Goal: Task Accomplishment & Management: Complete application form

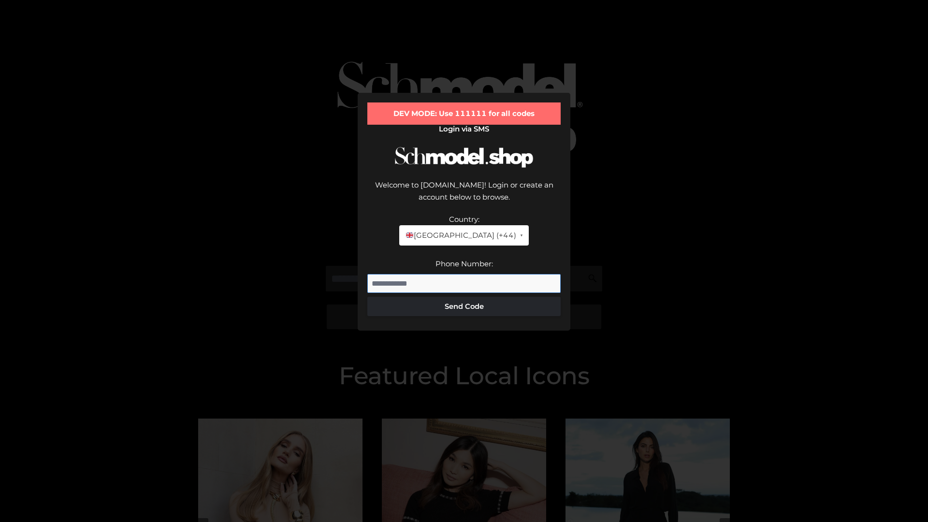
click at [464, 274] on input "Phone Number:" at bounding box center [463, 283] width 193 height 19
type input "**********"
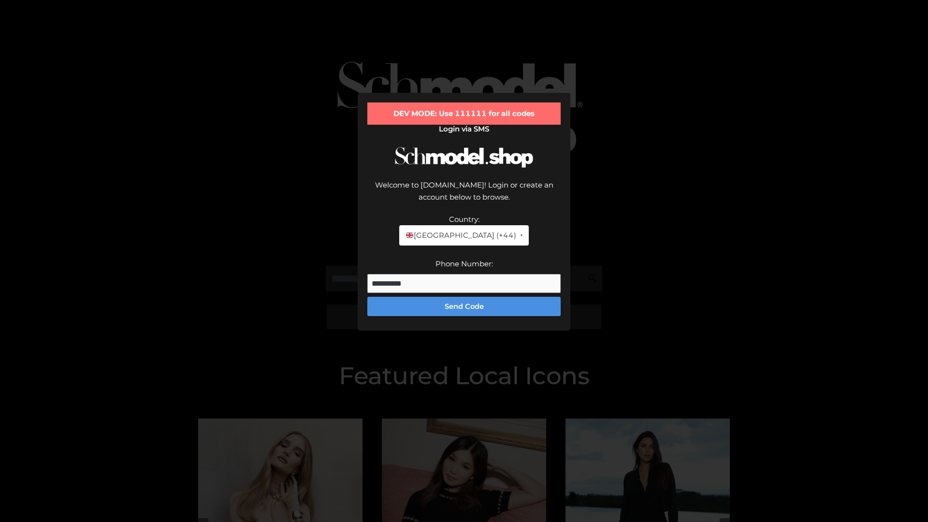
click at [464, 297] on button "Send Code" at bounding box center [463, 306] width 193 height 19
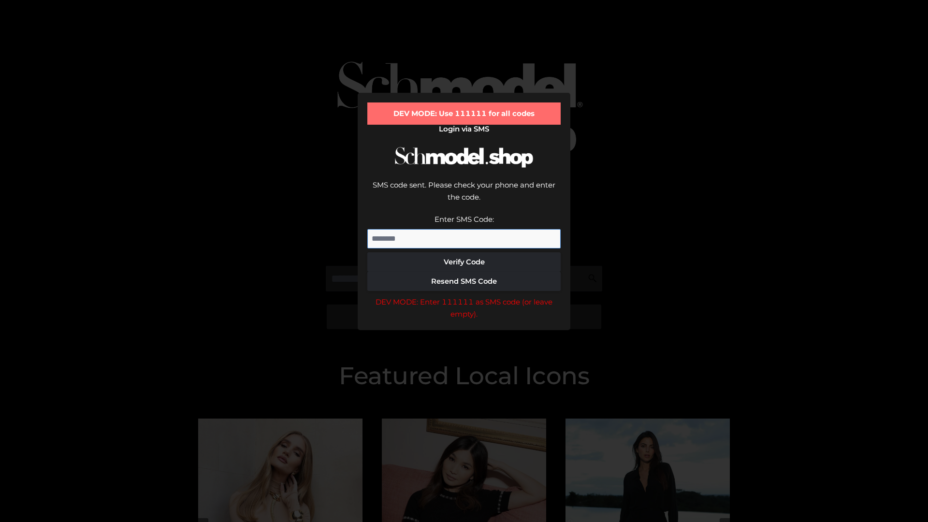
click at [464, 229] on input "Enter SMS Code:" at bounding box center [463, 238] width 193 height 19
type input "******"
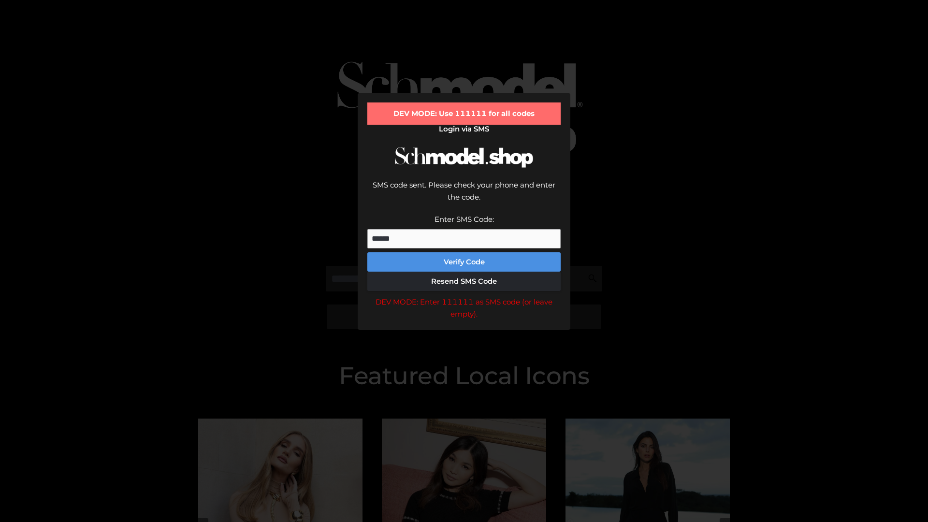
click at [464, 252] on button "Verify Code" at bounding box center [463, 261] width 193 height 19
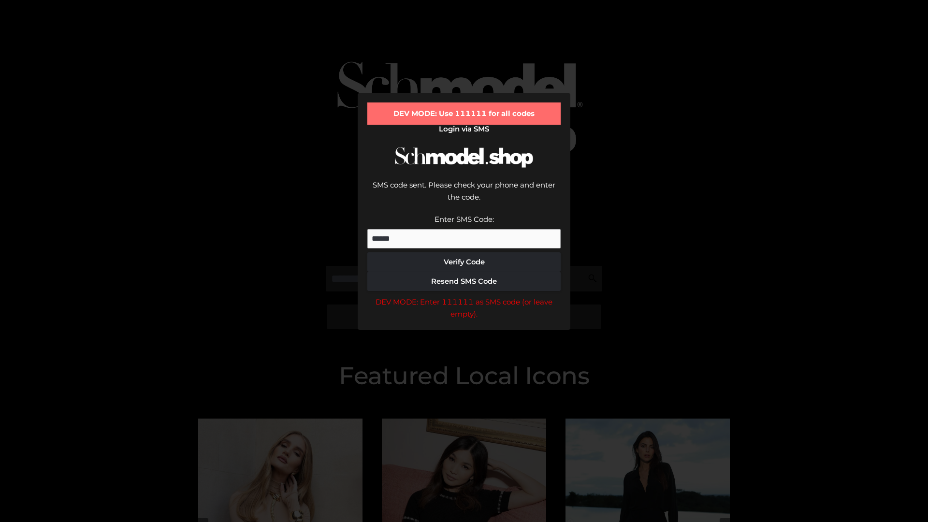
click at [464, 296] on div "DEV MODE: Enter 111111 as SMS code (or leave empty)." at bounding box center [463, 308] width 193 height 25
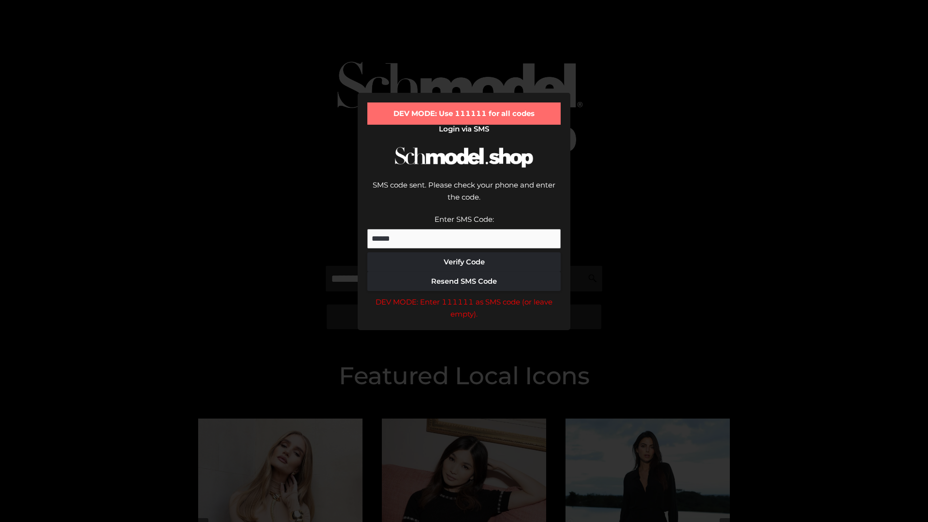
click at [464, 296] on div "DEV MODE: Enter 111111 as SMS code (or leave empty)." at bounding box center [463, 308] width 193 height 25
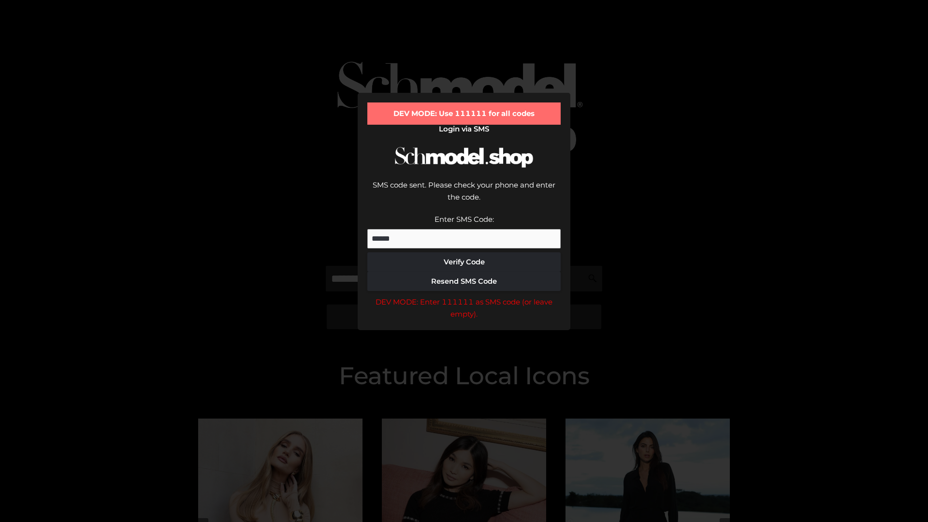
click at [464, 296] on div "DEV MODE: Enter 111111 as SMS code (or leave empty)." at bounding box center [463, 308] width 193 height 25
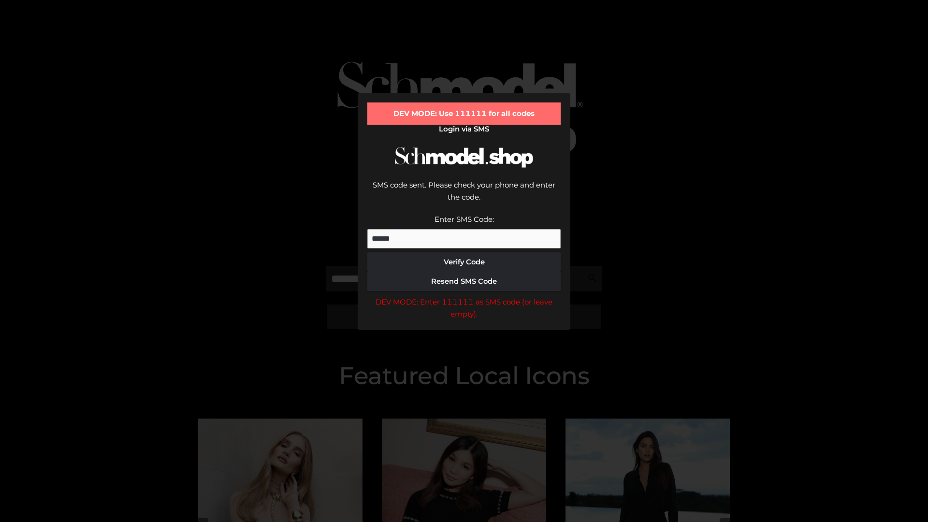
click at [464, 296] on div "DEV MODE: Enter 111111 as SMS code (or leave empty)." at bounding box center [463, 308] width 193 height 25
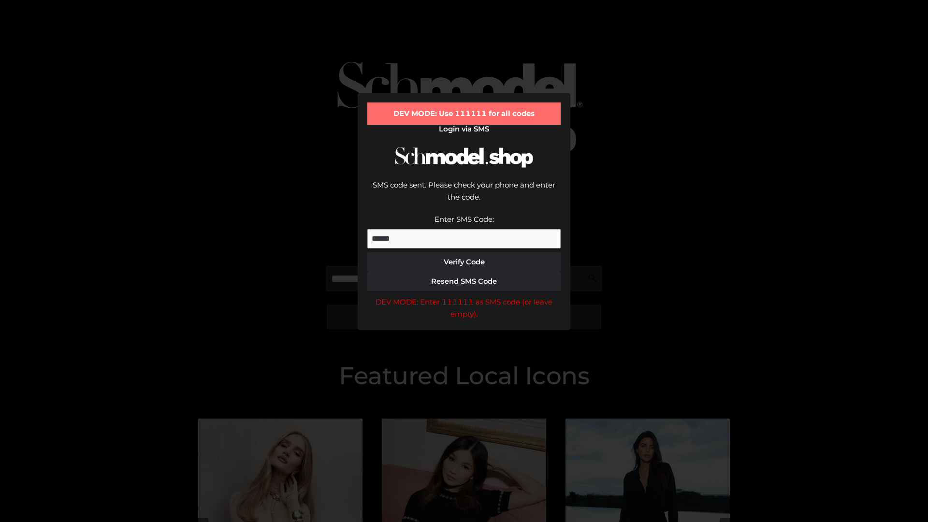
click at [464, 296] on div "DEV MODE: Enter 111111 as SMS code (or leave empty)." at bounding box center [463, 308] width 193 height 25
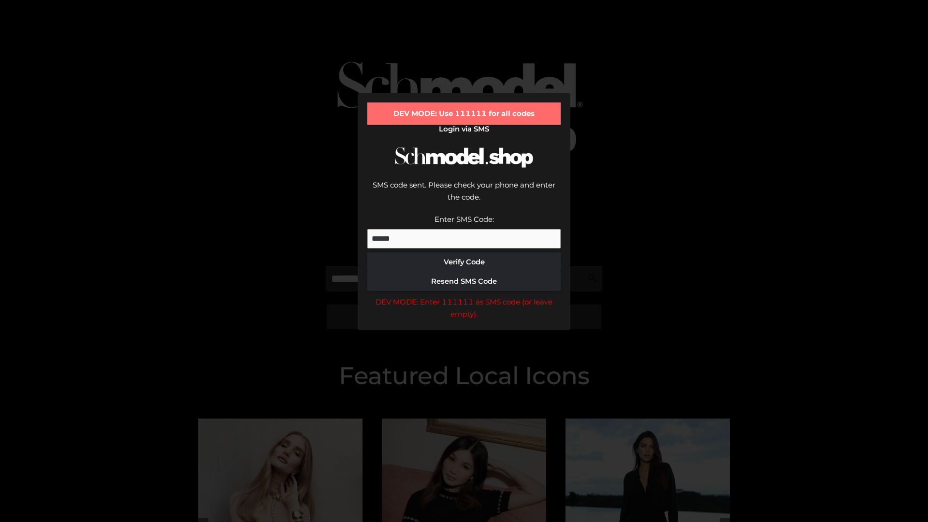
click at [464, 296] on div "DEV MODE: Enter 111111 as SMS code (or leave empty)." at bounding box center [463, 308] width 193 height 25
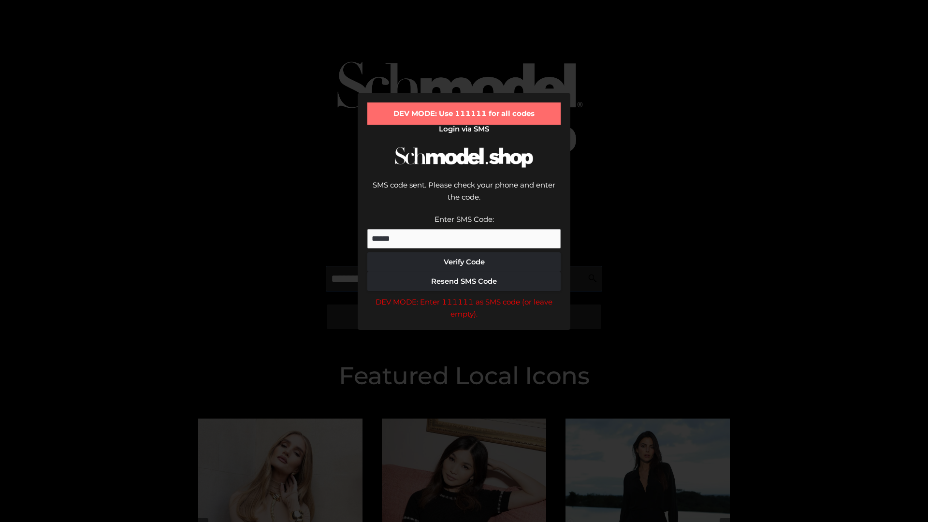
scroll to position [0, 50]
click at [464, 296] on div "DEV MODE: Enter 111111 as SMS code (or leave empty)." at bounding box center [463, 308] width 193 height 25
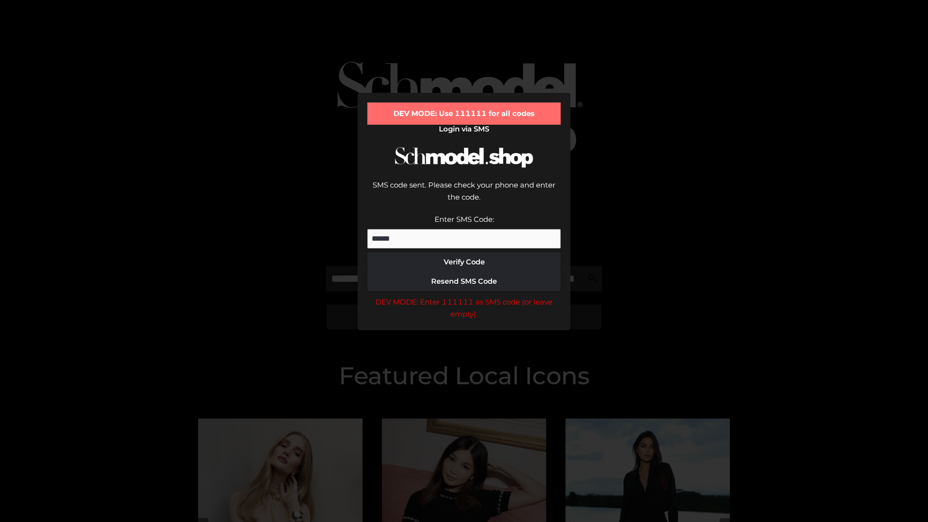
click at [464, 296] on div "DEV MODE: Enter 111111 as SMS code (or leave empty)." at bounding box center [463, 308] width 193 height 25
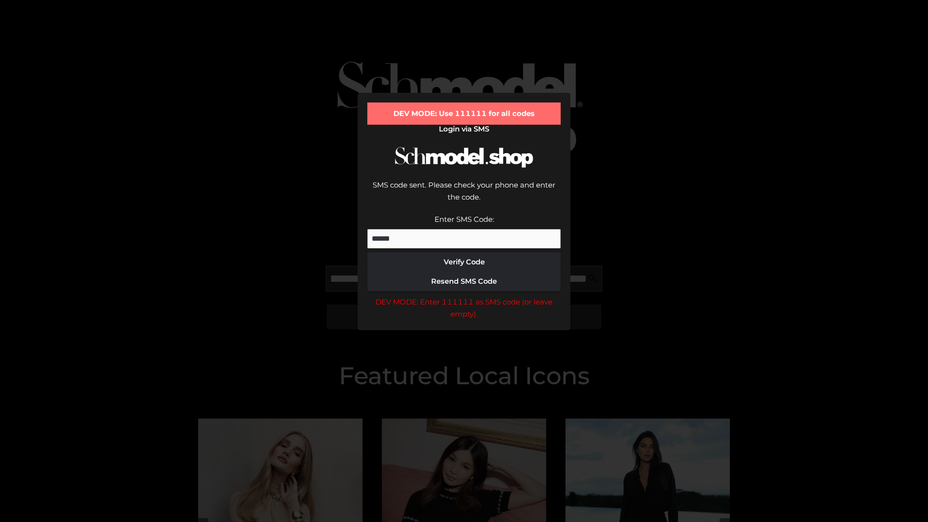
scroll to position [0, 105]
click at [464, 296] on div "DEV MODE: Enter 111111 as SMS code (or leave empty)." at bounding box center [463, 308] width 193 height 25
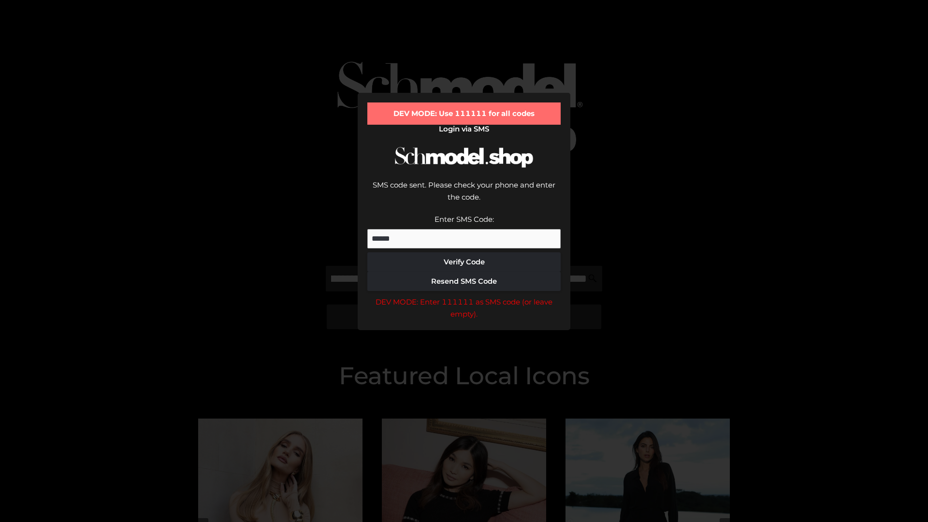
click at [464, 296] on div "DEV MODE: Enter 111111 as SMS code (or leave empty)." at bounding box center [463, 308] width 193 height 25
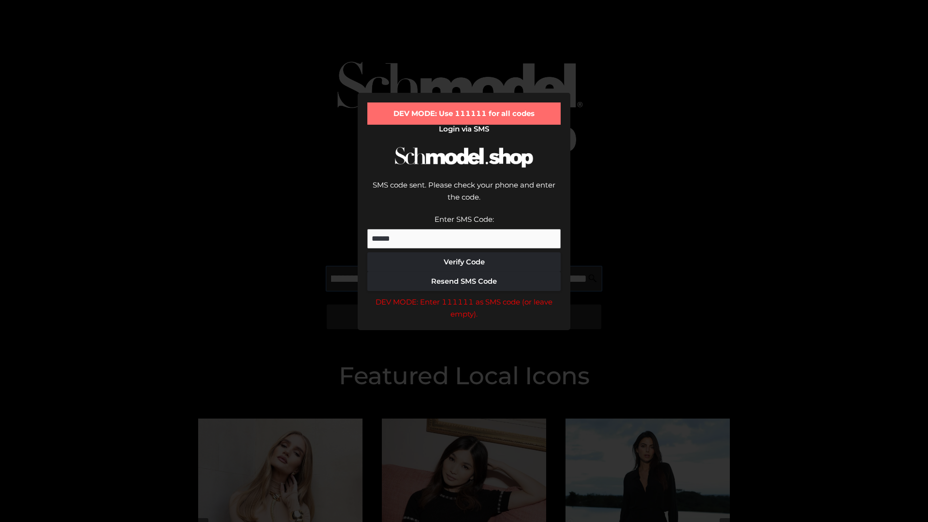
scroll to position [0, 164]
click at [464, 296] on div "DEV MODE: Enter 111111 as SMS code (or leave empty)." at bounding box center [463, 308] width 193 height 25
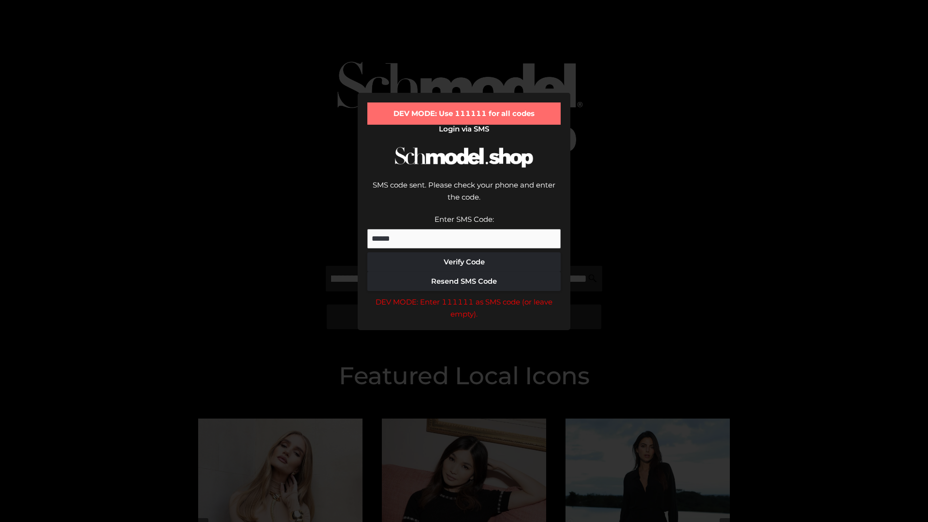
click at [464, 296] on div "DEV MODE: Enter 111111 as SMS code (or leave empty)." at bounding box center [463, 308] width 193 height 25
type input "**********"
click at [464, 296] on div "DEV MODE: Enter 111111 as SMS code (or leave empty)." at bounding box center [463, 308] width 193 height 25
